Goal: Communication & Community: Ask a question

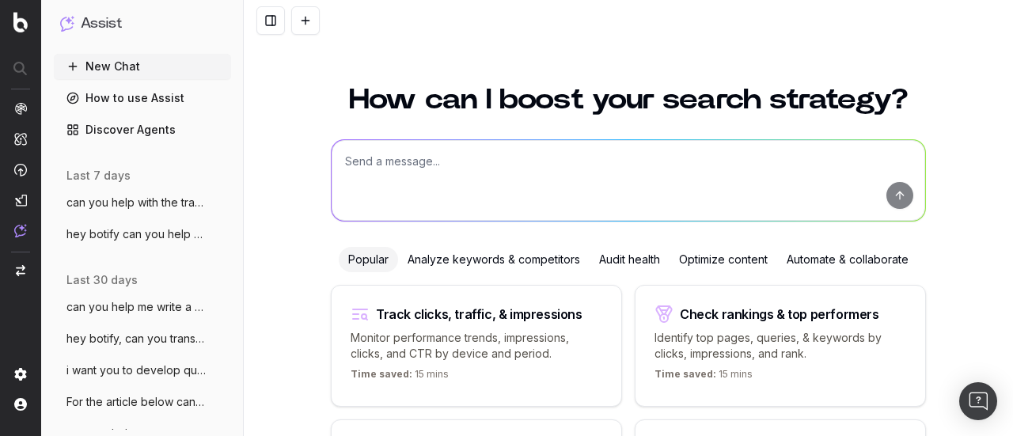
click at [385, 183] on textarea at bounding box center [627, 180] width 593 height 81
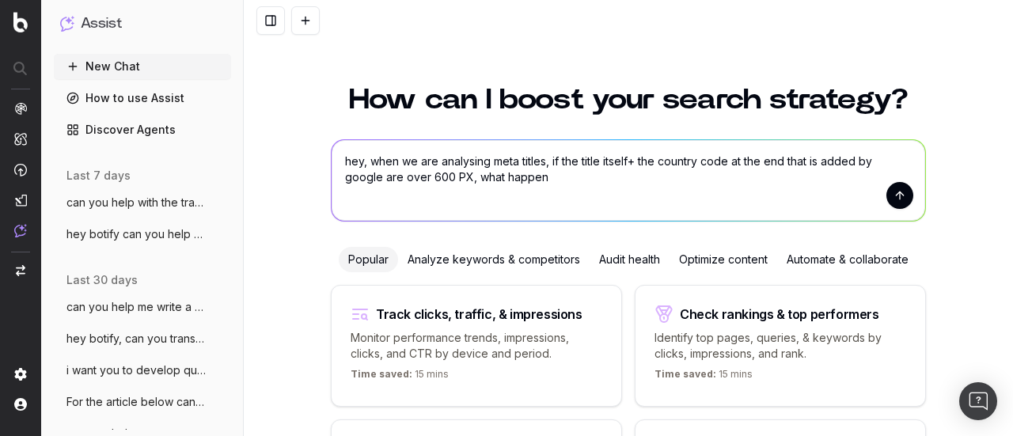
type textarea "hey, when we are analysing meta titles, if the title itself+ the country code a…"
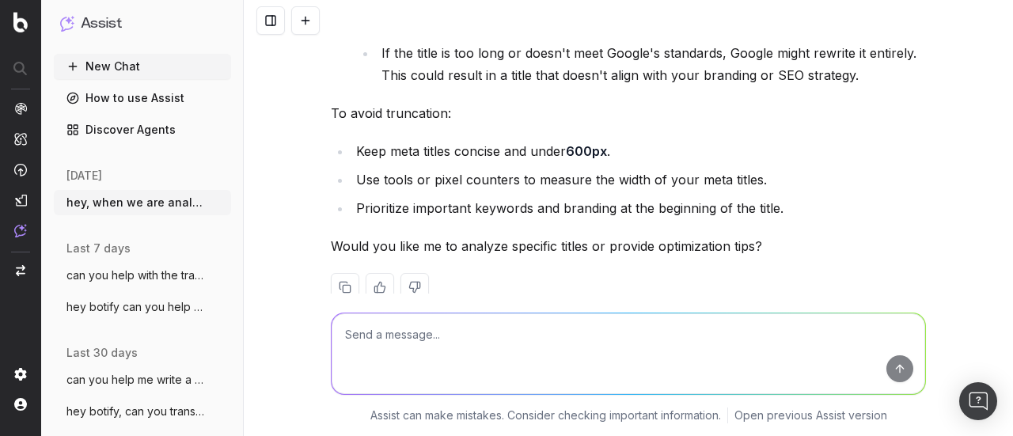
scroll to position [427, 0]
